Goal: Task Accomplishment & Management: Complete application form

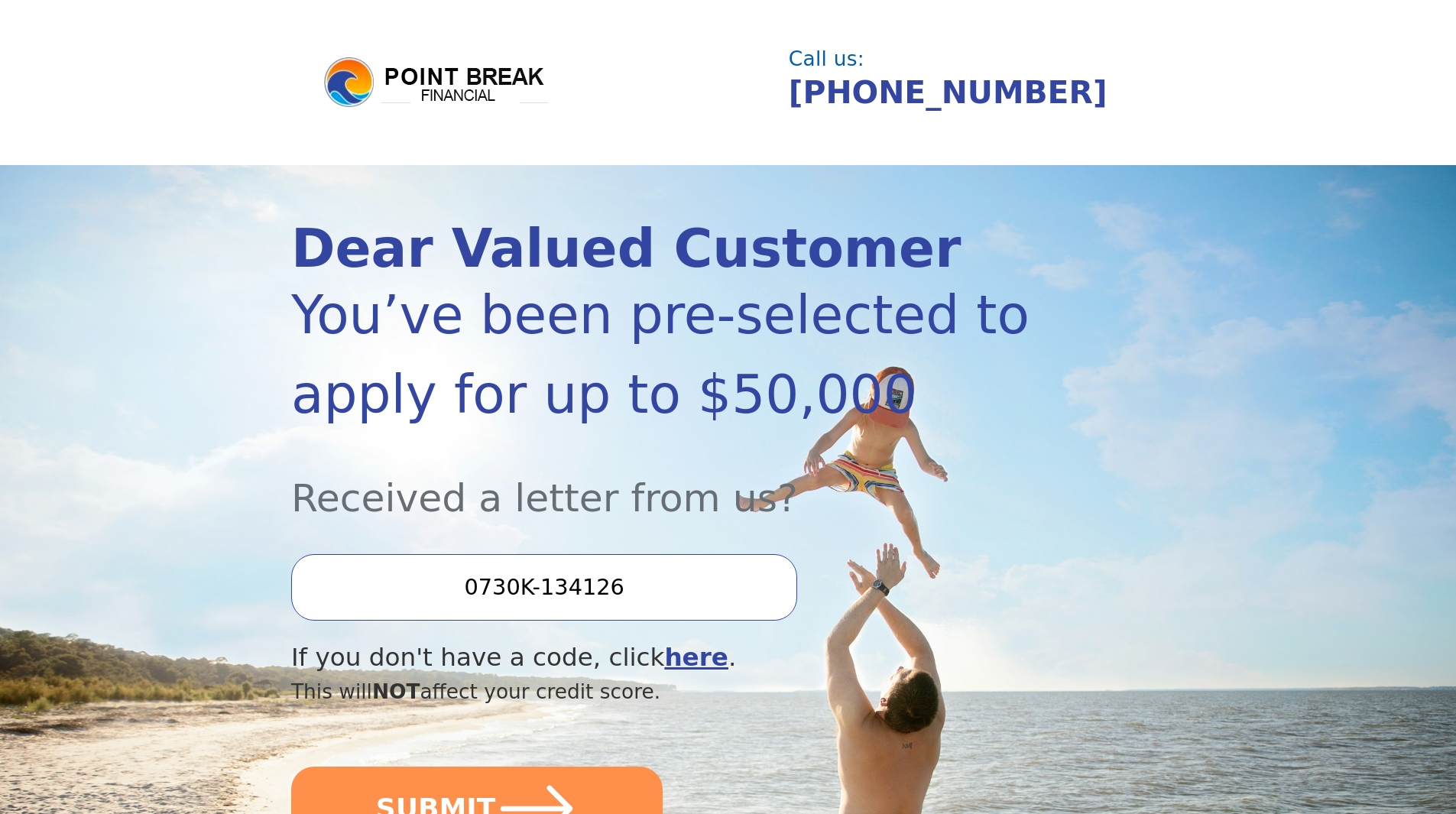
click at [1134, 487] on div "Dear Valued Customer You’ve been pre-selected to apply for up to $50,000 Receiv…" at bounding box center [728, 546] width 874 height 760
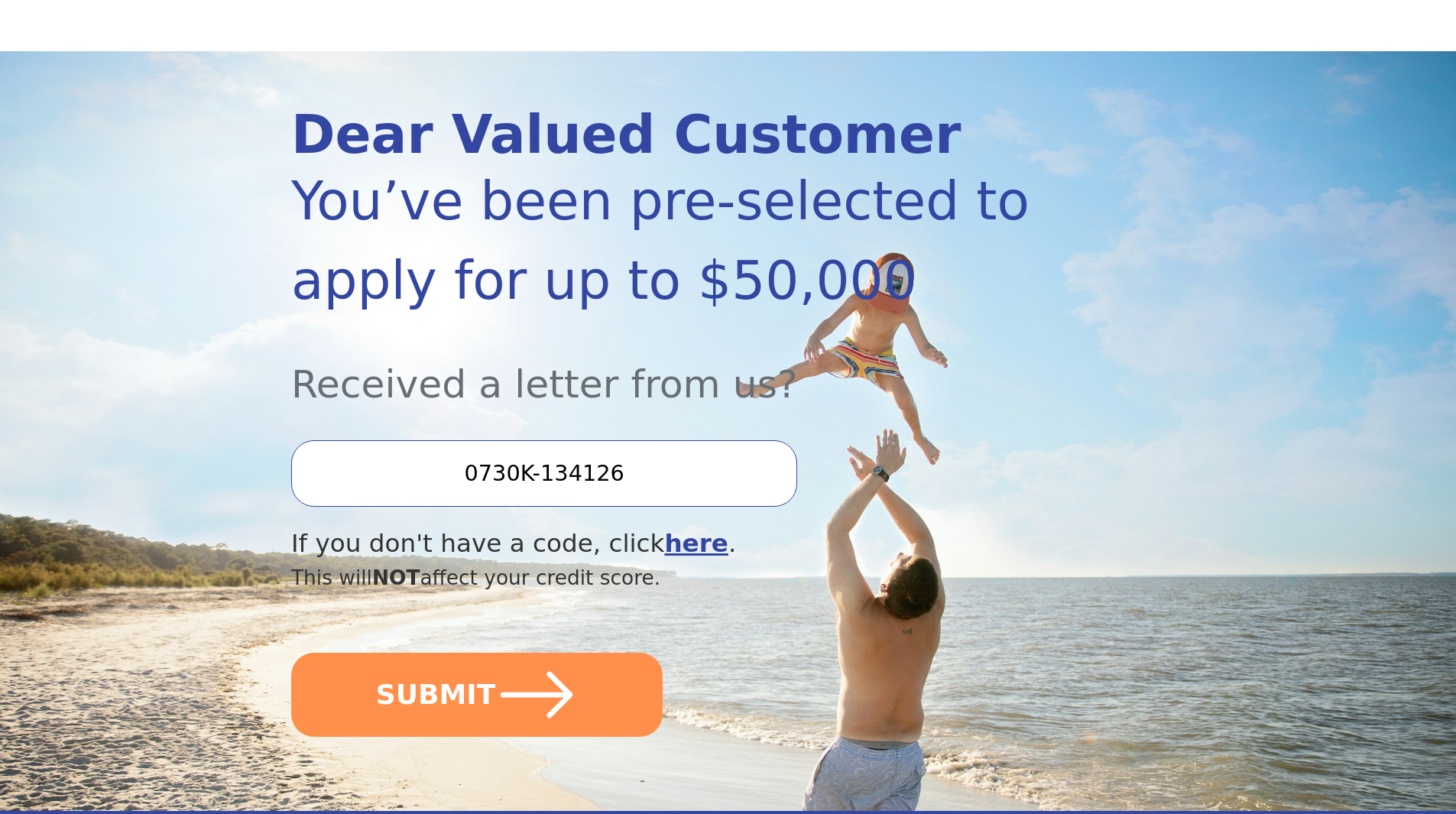
scroll to position [143, 0]
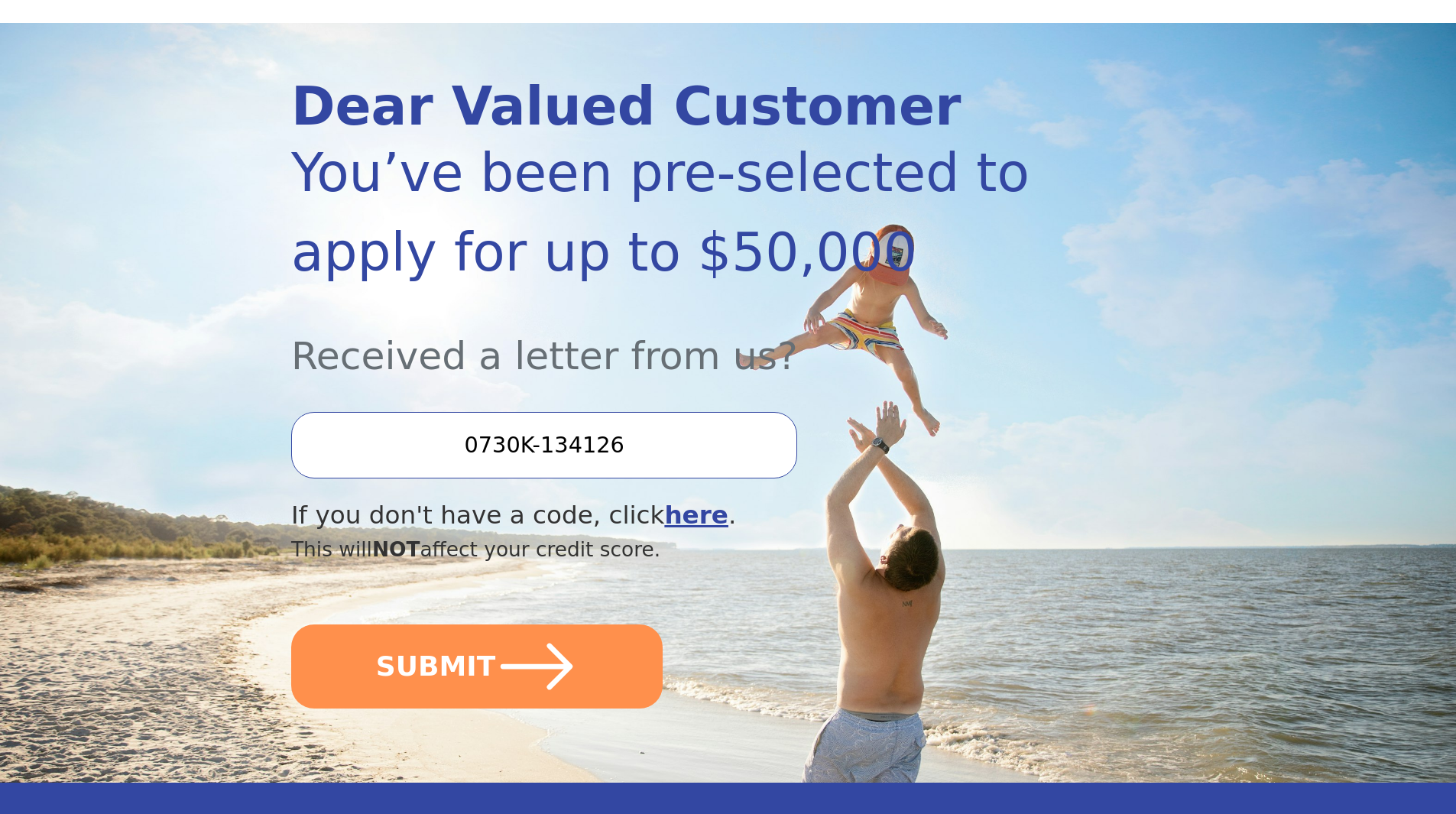
click at [549, 657] on icon "submit" at bounding box center [537, 666] width 83 height 83
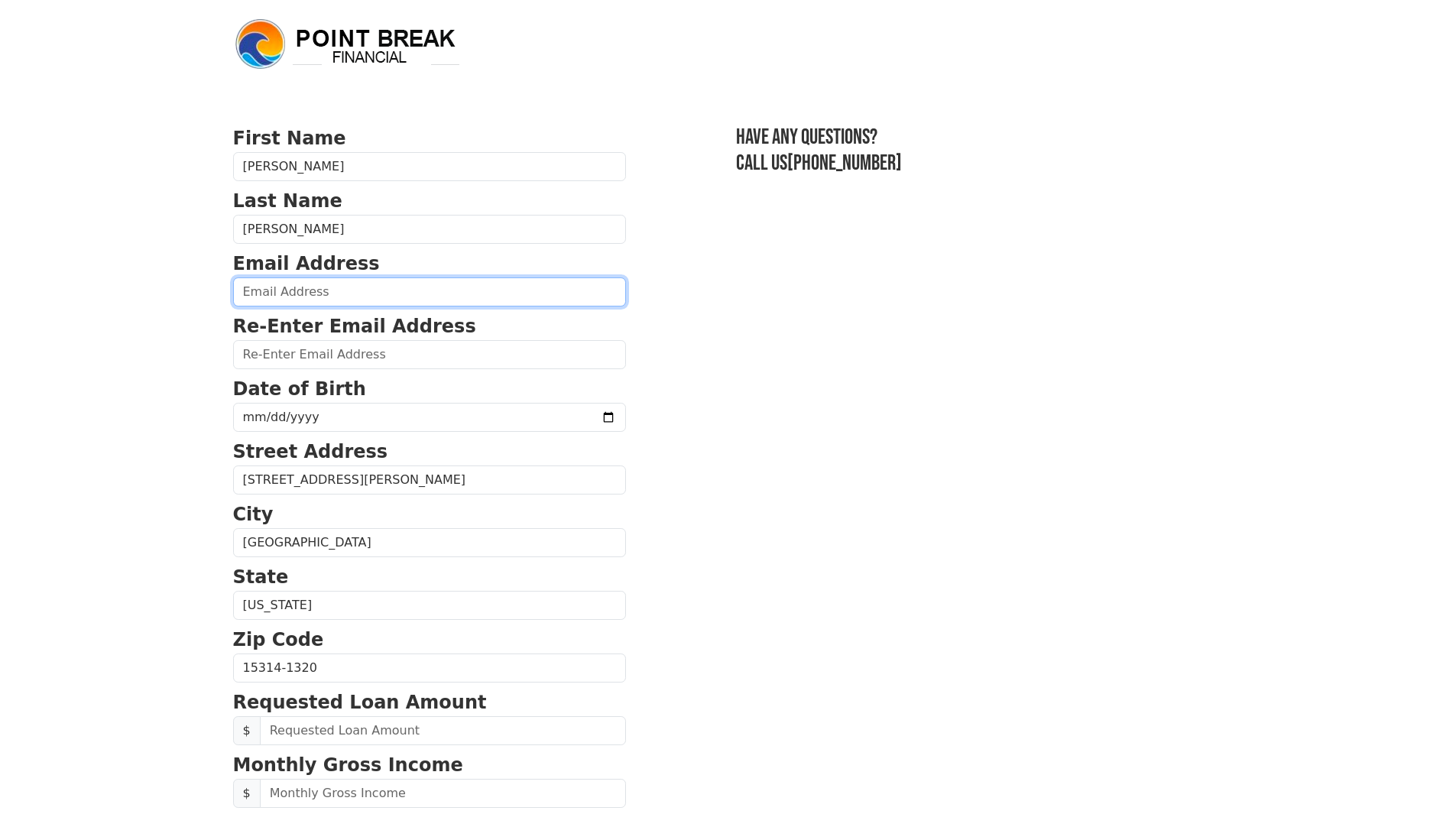
click at [358, 297] on input "email" at bounding box center [430, 291] width 393 height 29
type input "[EMAIL_ADDRESS][DOMAIN_NAME]"
type input "aherman@truhorizon.com"
type input "(412) 953-0195"
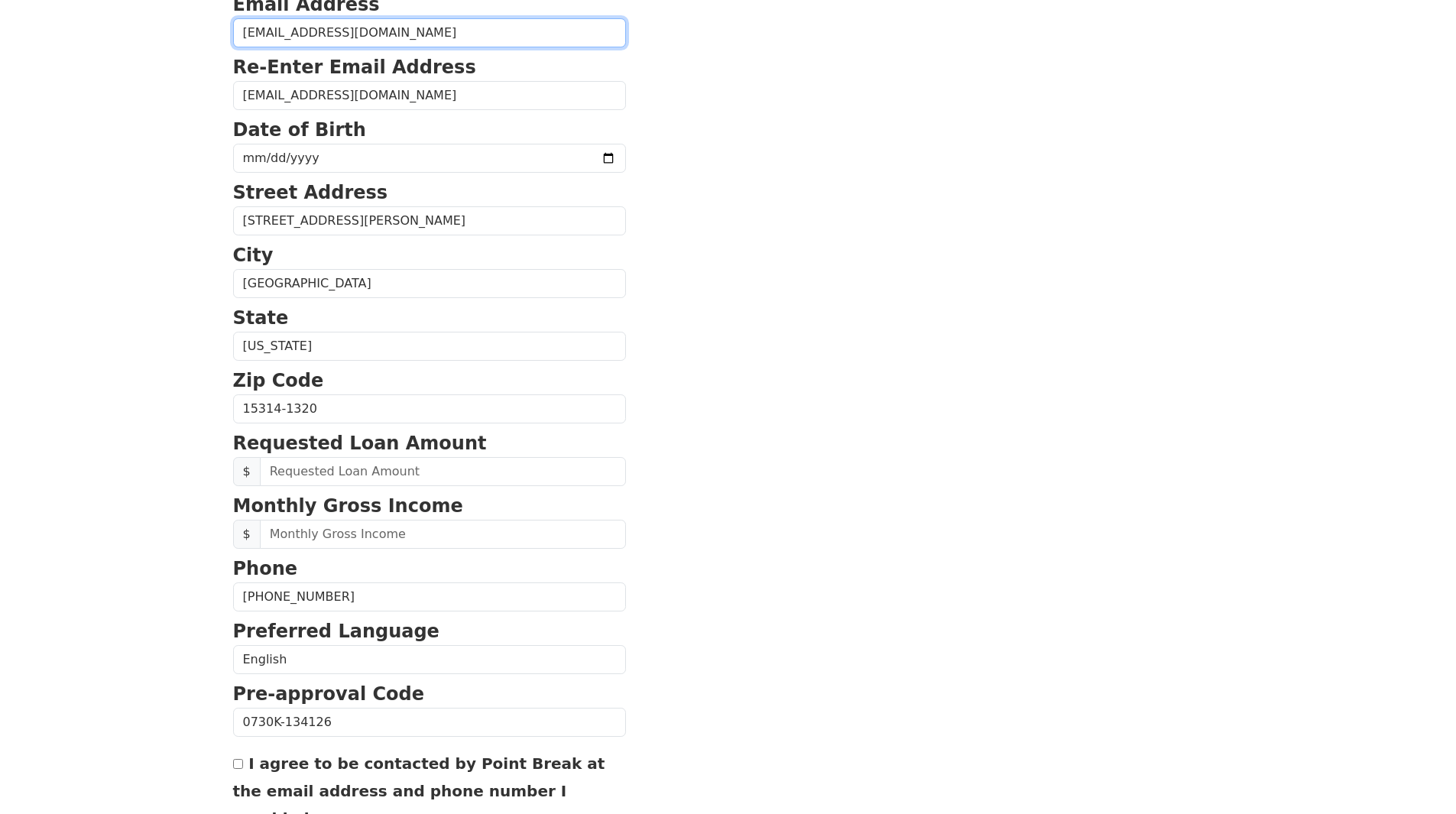
scroll to position [255, 0]
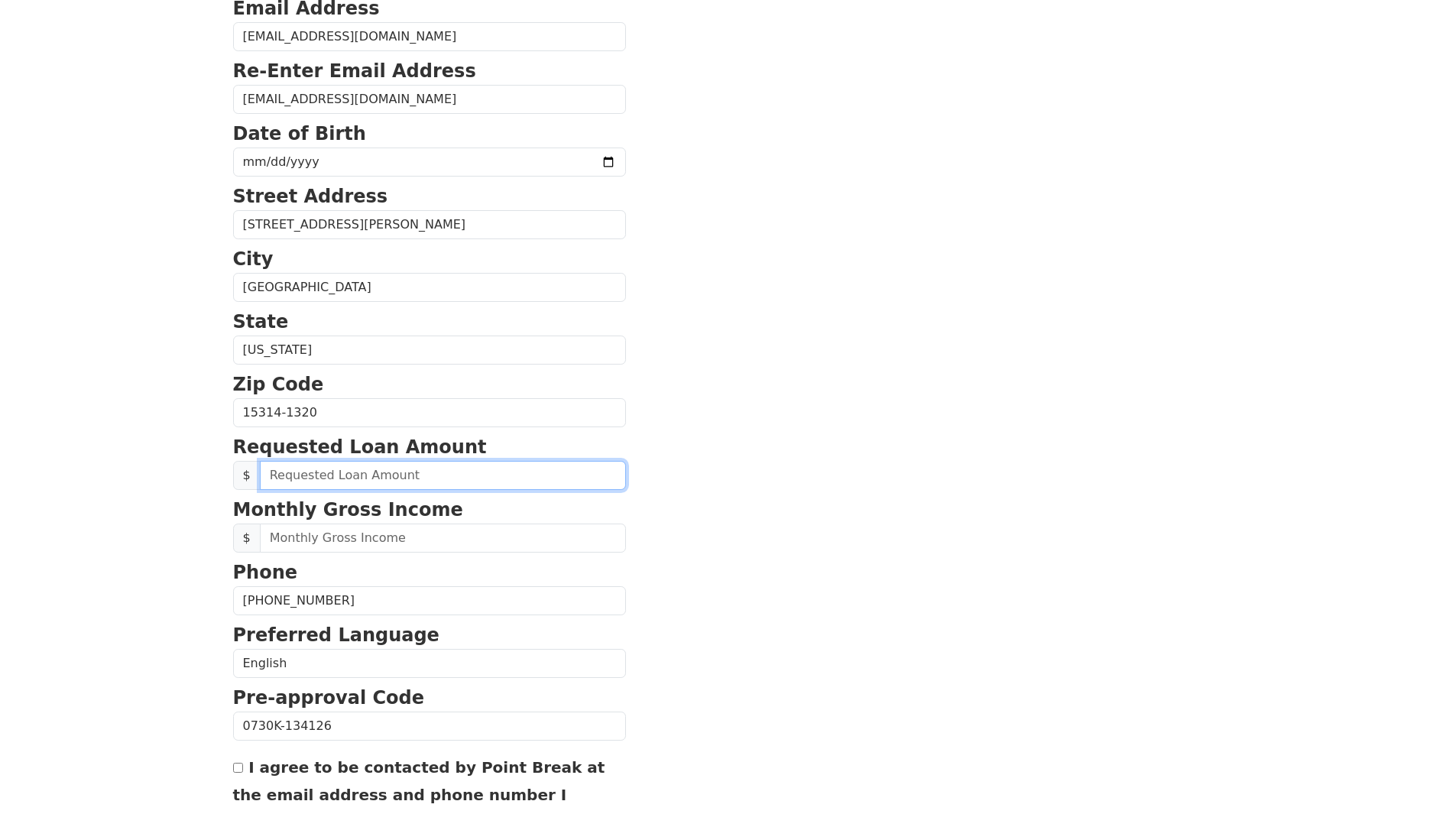
click at [519, 481] on input "text" at bounding box center [443, 475] width 366 height 29
type input "35,000.00"
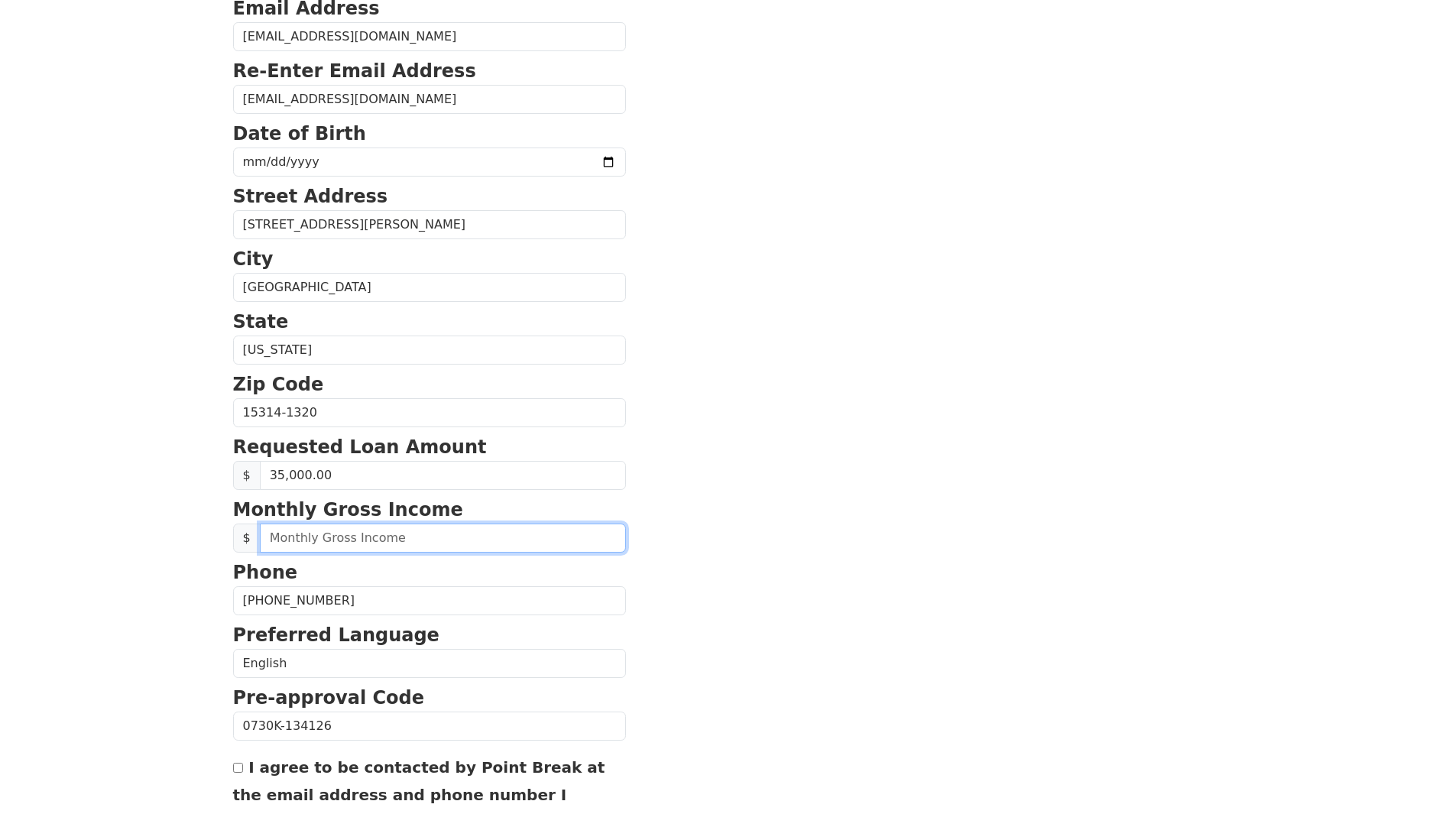
click at [513, 545] on input "text" at bounding box center [443, 538] width 366 height 29
type input "9,500.00"
click at [907, 653] on section "First Name Amanda Last Name Herman Email Address aherman@truhorizon.com Re-Ente…" at bounding box center [728, 414] width 990 height 1090
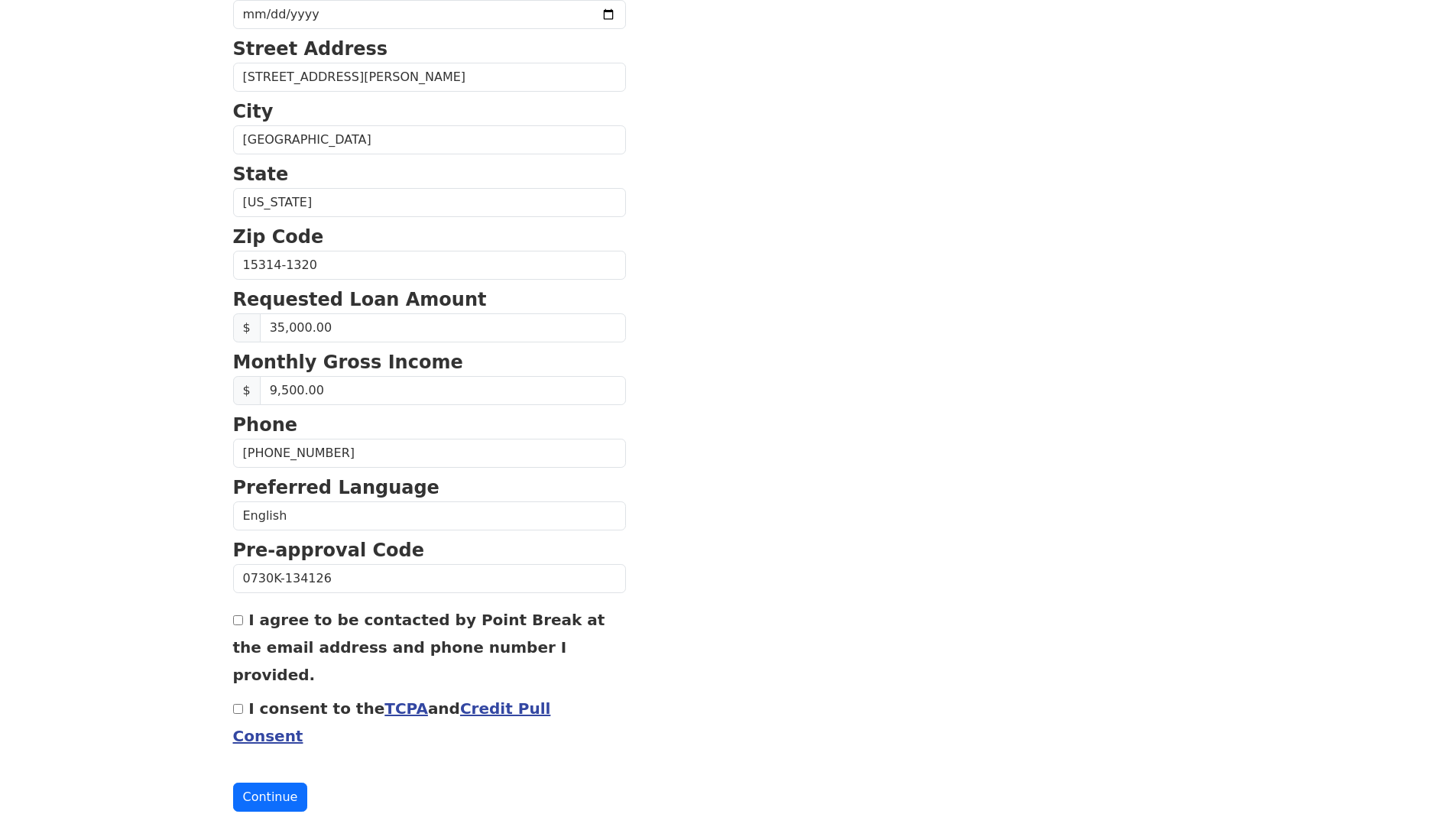
click at [277, 628] on label "I agree to be contacted by Point Break at the email address and phone number I …" at bounding box center [419, 647] width 372 height 74
click at [243, 625] on input "I agree to be contacted by Point Break at the email address and phone number I …" at bounding box center [238, 620] width 10 height 10
checkbox input "true"
click at [250, 699] on label "I consent to the TCPA and Credit Pull Consent" at bounding box center [392, 722] width 318 height 46
click at [243, 704] on input "I consent to the TCPA and Credit Pull Consent" at bounding box center [238, 709] width 10 height 10
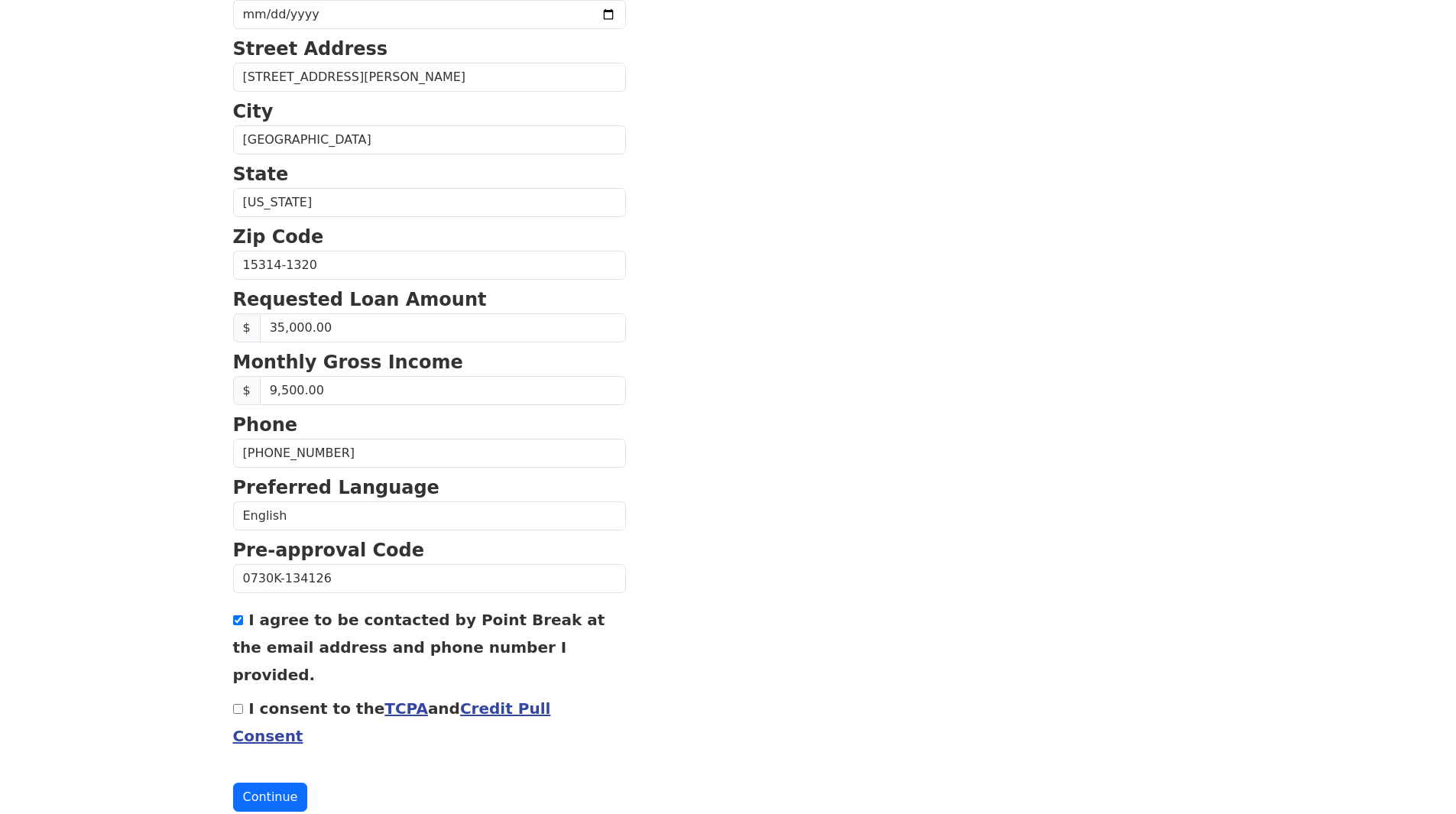
checkbox input "true"
click at [280, 783] on button "Continue" at bounding box center [270, 797] width 75 height 29
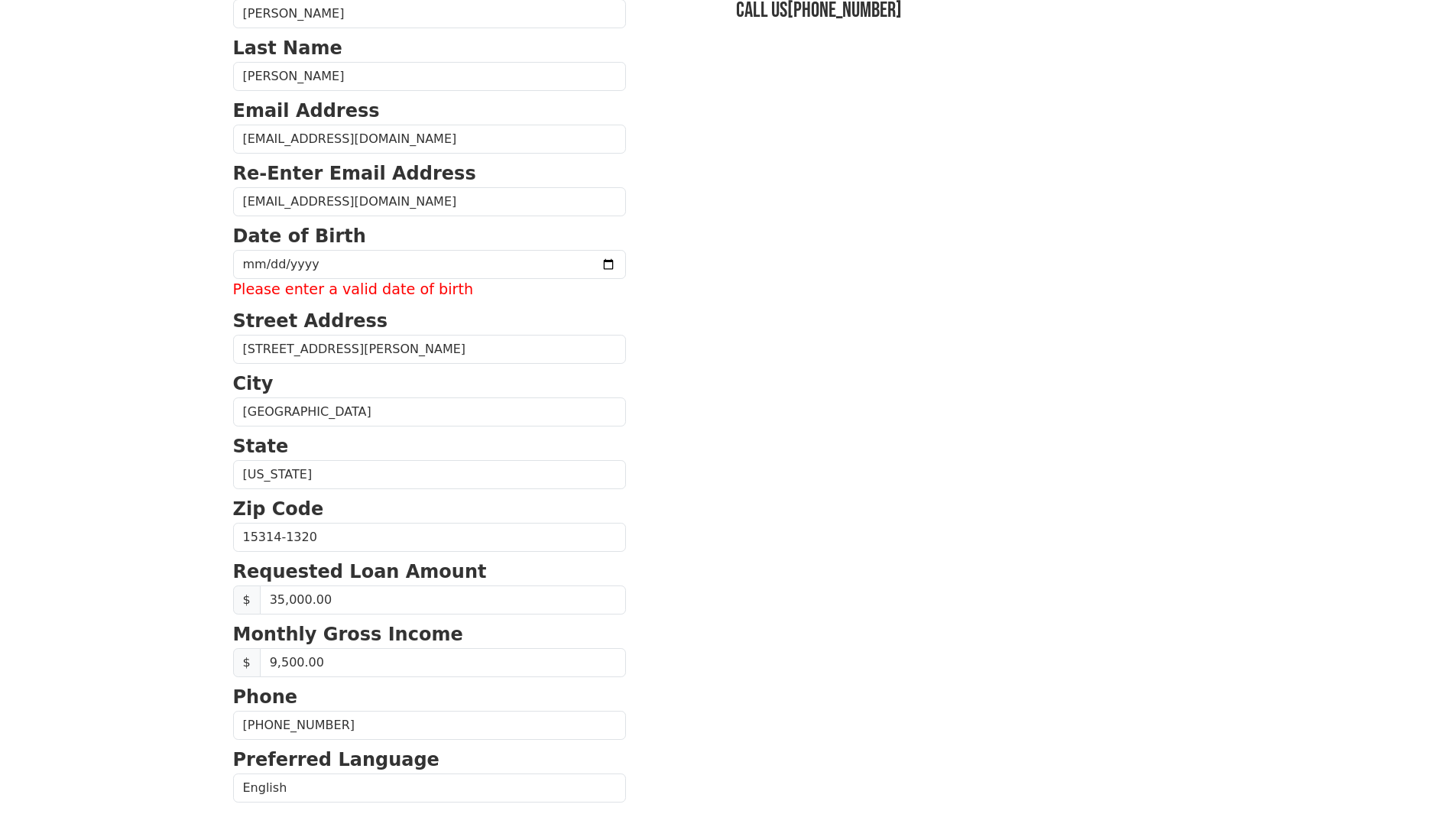
scroll to position [146, 0]
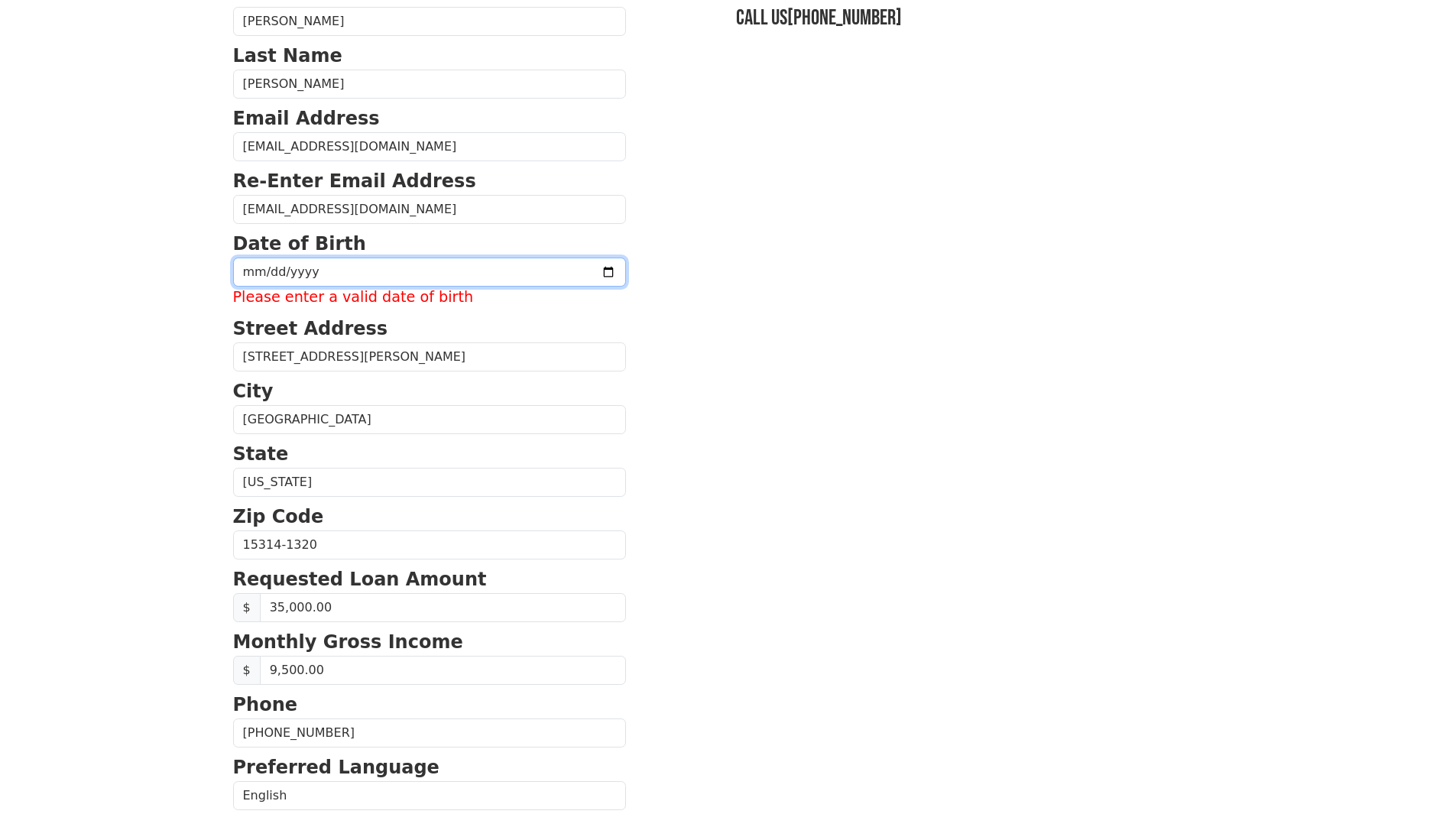
click at [439, 283] on input "date" at bounding box center [430, 271] width 393 height 29
type input "1978-08-16"
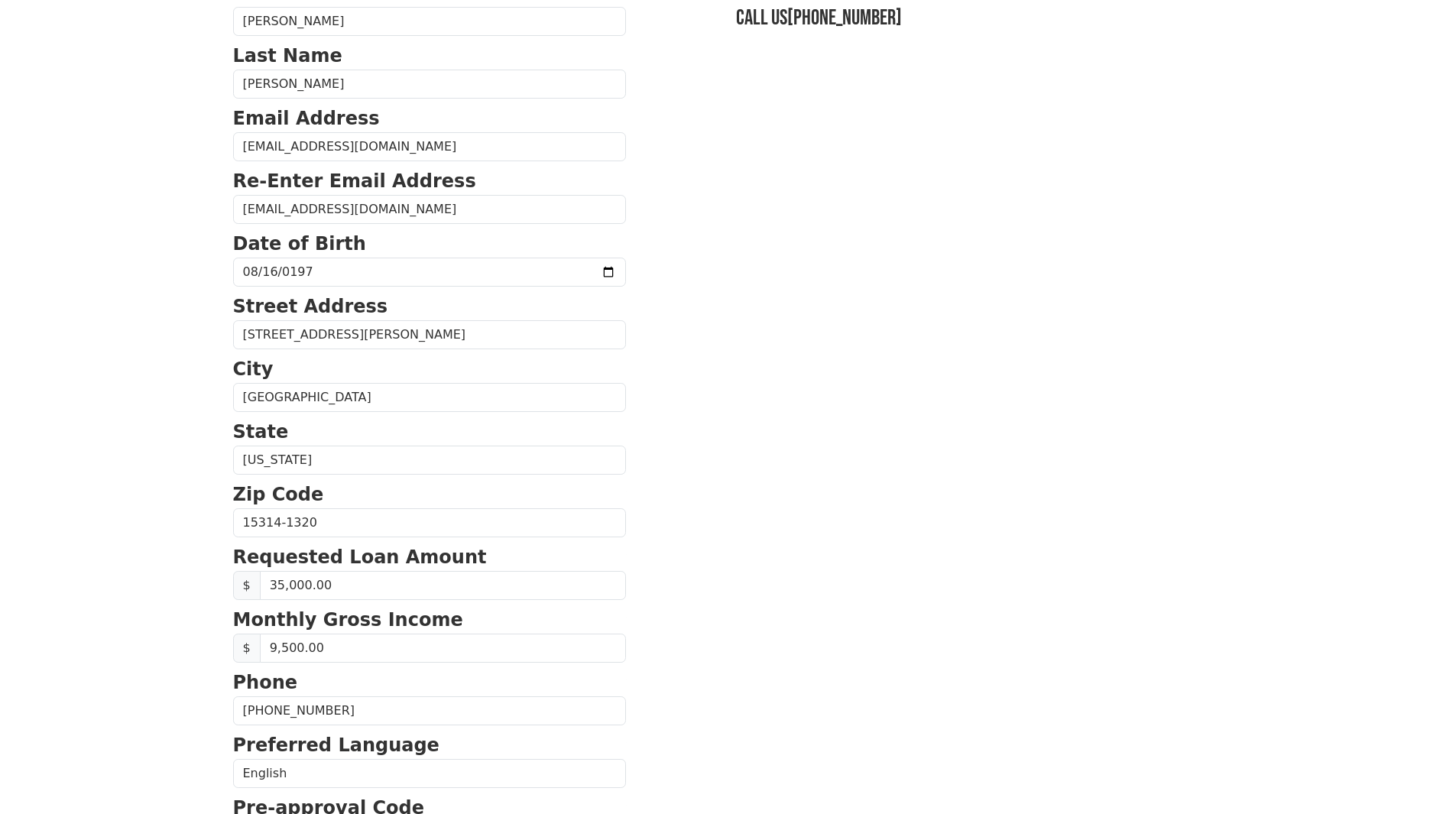
click at [809, 633] on section "First Name Amanda Last Name Herman Email Address aherman@truhorizon.com Re-Ente…" at bounding box center [728, 524] width 990 height 1090
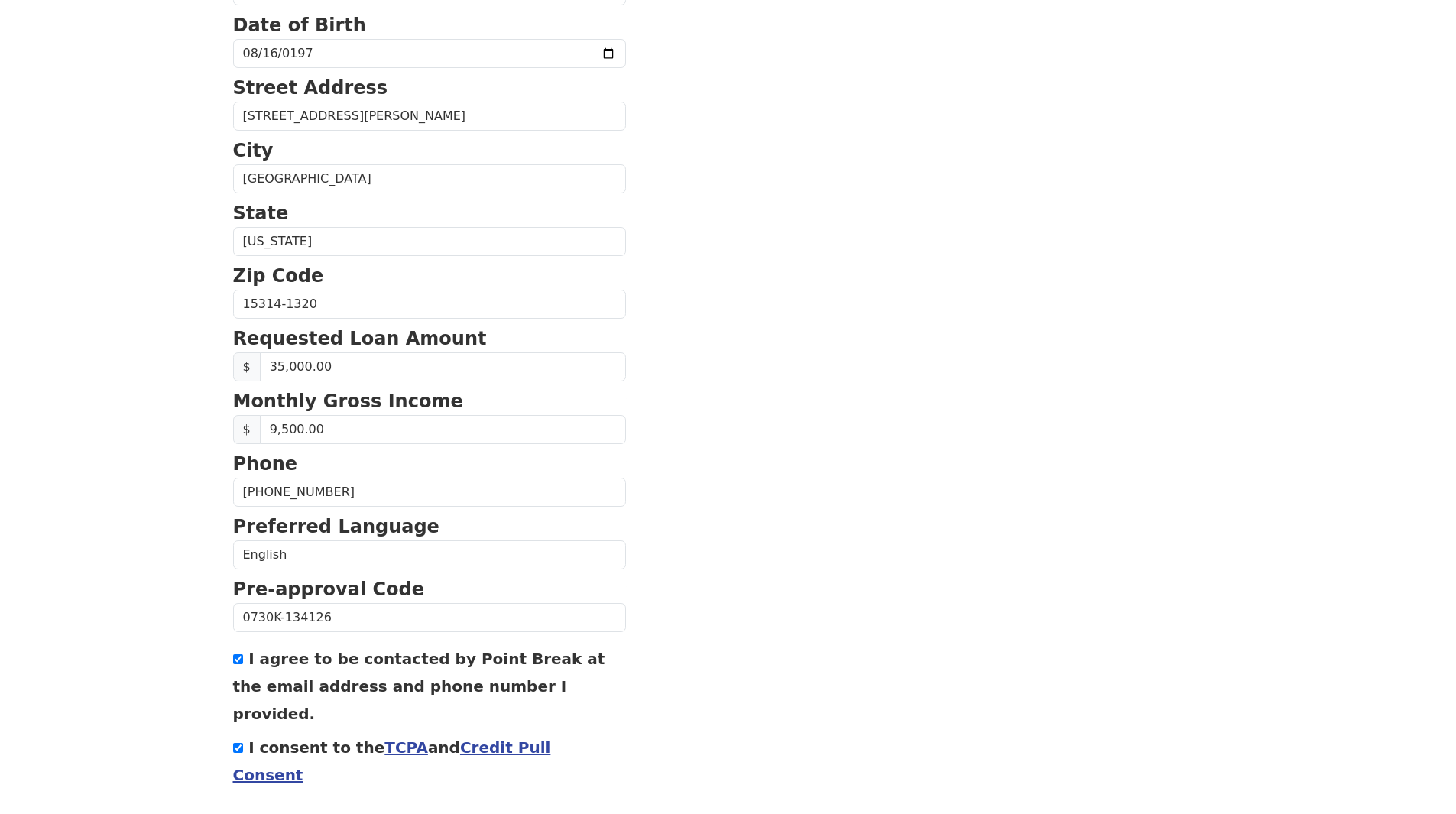
scroll to position [403, 0]
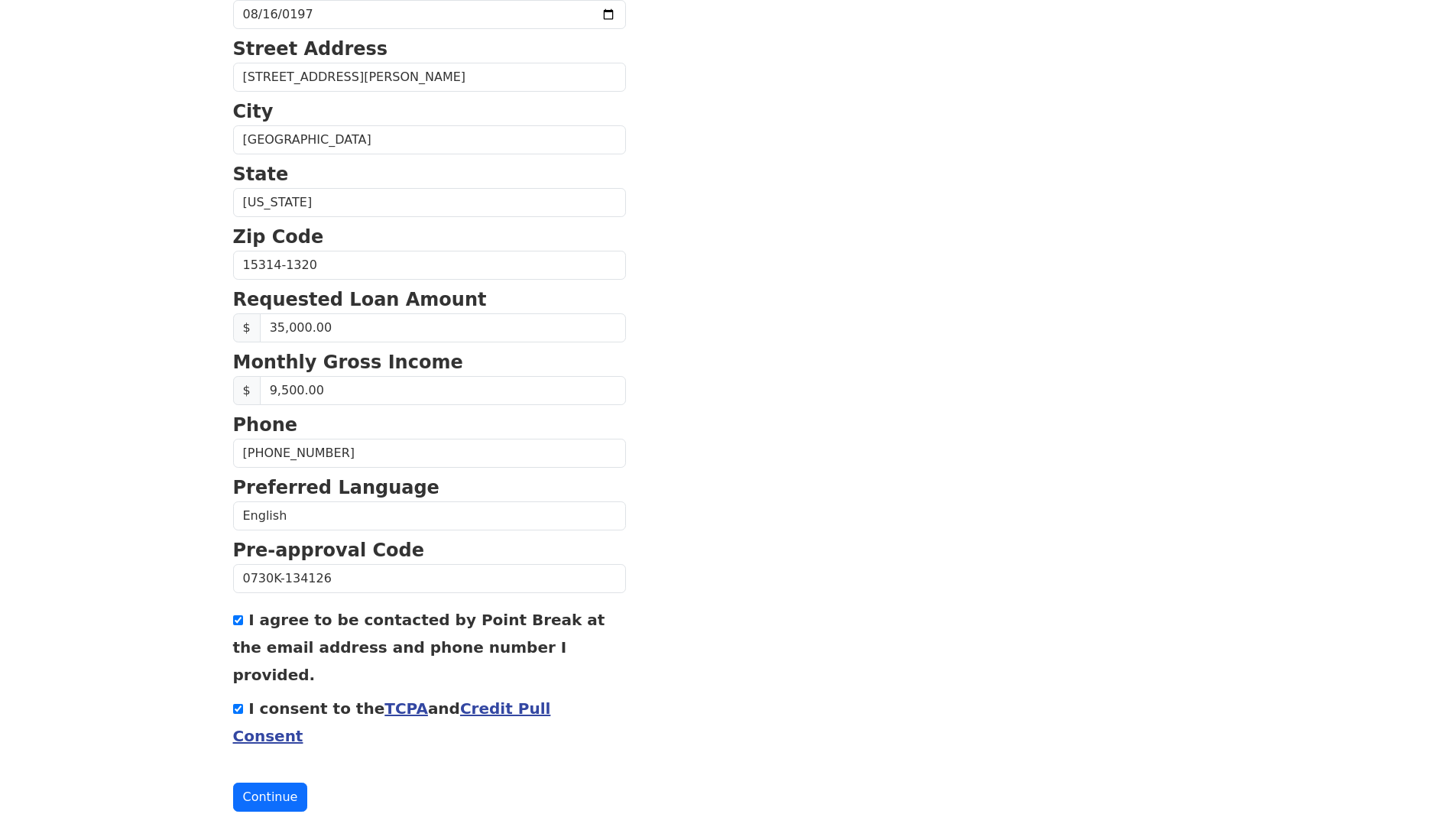
click at [268, 783] on button "Continue" at bounding box center [270, 797] width 75 height 29
